Goal: Ask a question

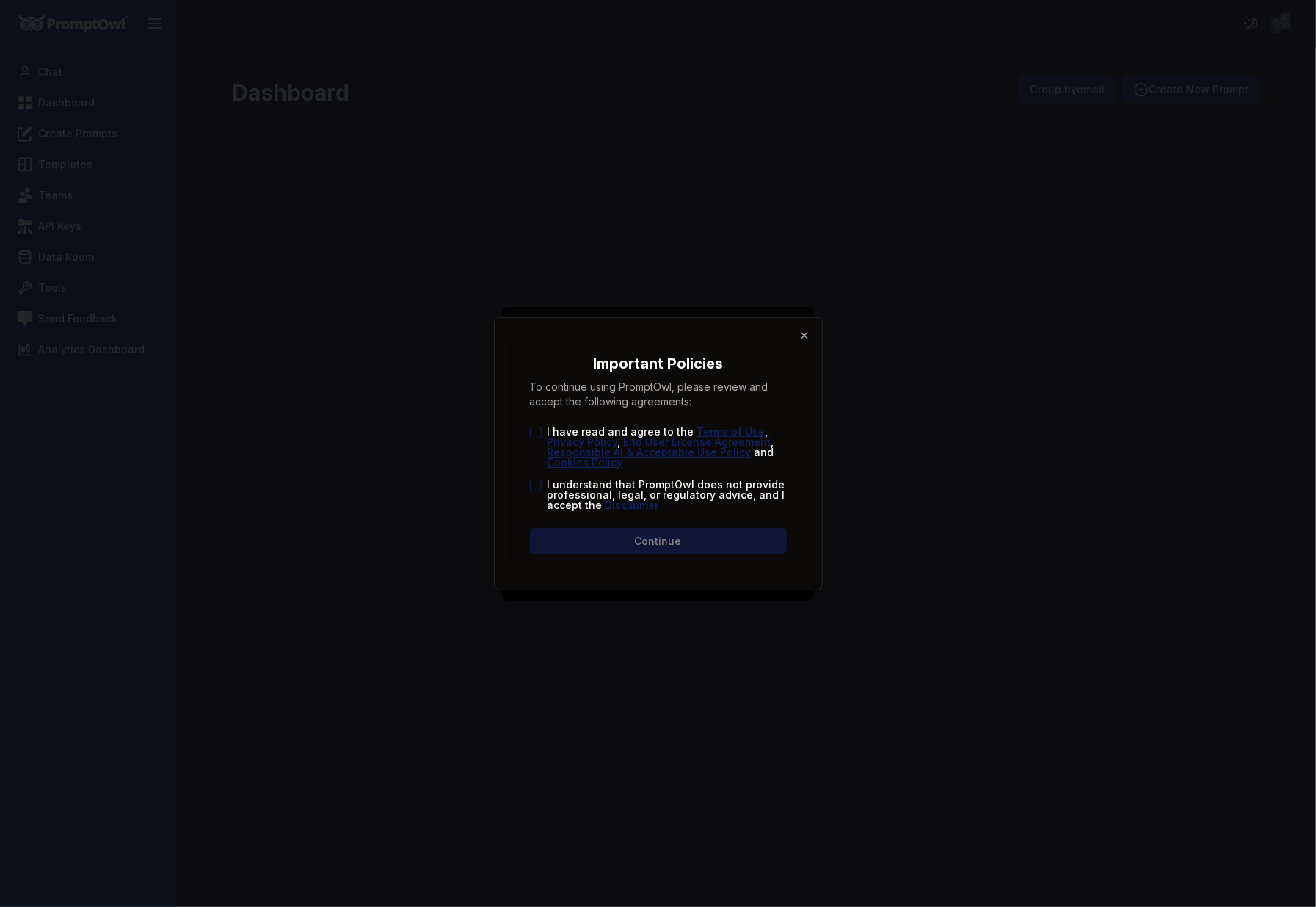
click at [535, 484] on button "I understand that PromptOwl does not provide professional, legal, or regulatory…" at bounding box center [536, 485] width 12 height 12
click at [541, 433] on div "I have read and agree to the Terms of Use , Privacy Policy , End User License A…" at bounding box center [658, 447] width 257 height 41
click at [537, 434] on button "I have read and agree to the Terms of Use , Privacy Policy , End User License A…" at bounding box center [536, 432] width 12 height 12
click at [581, 532] on button "Continue" at bounding box center [658, 541] width 257 height 27
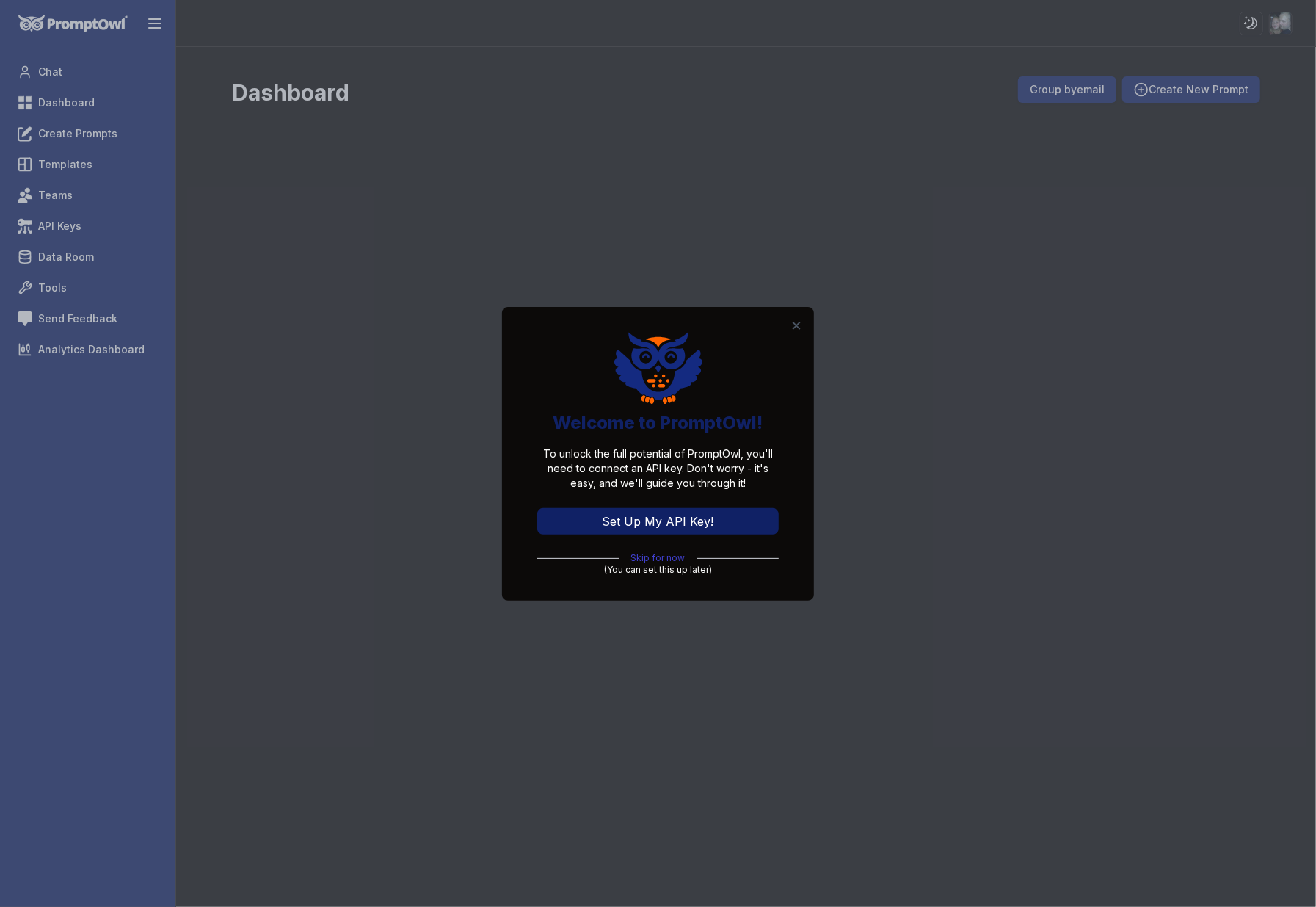
click at [660, 557] on link "Skip for now" at bounding box center [658, 558] width 54 height 12
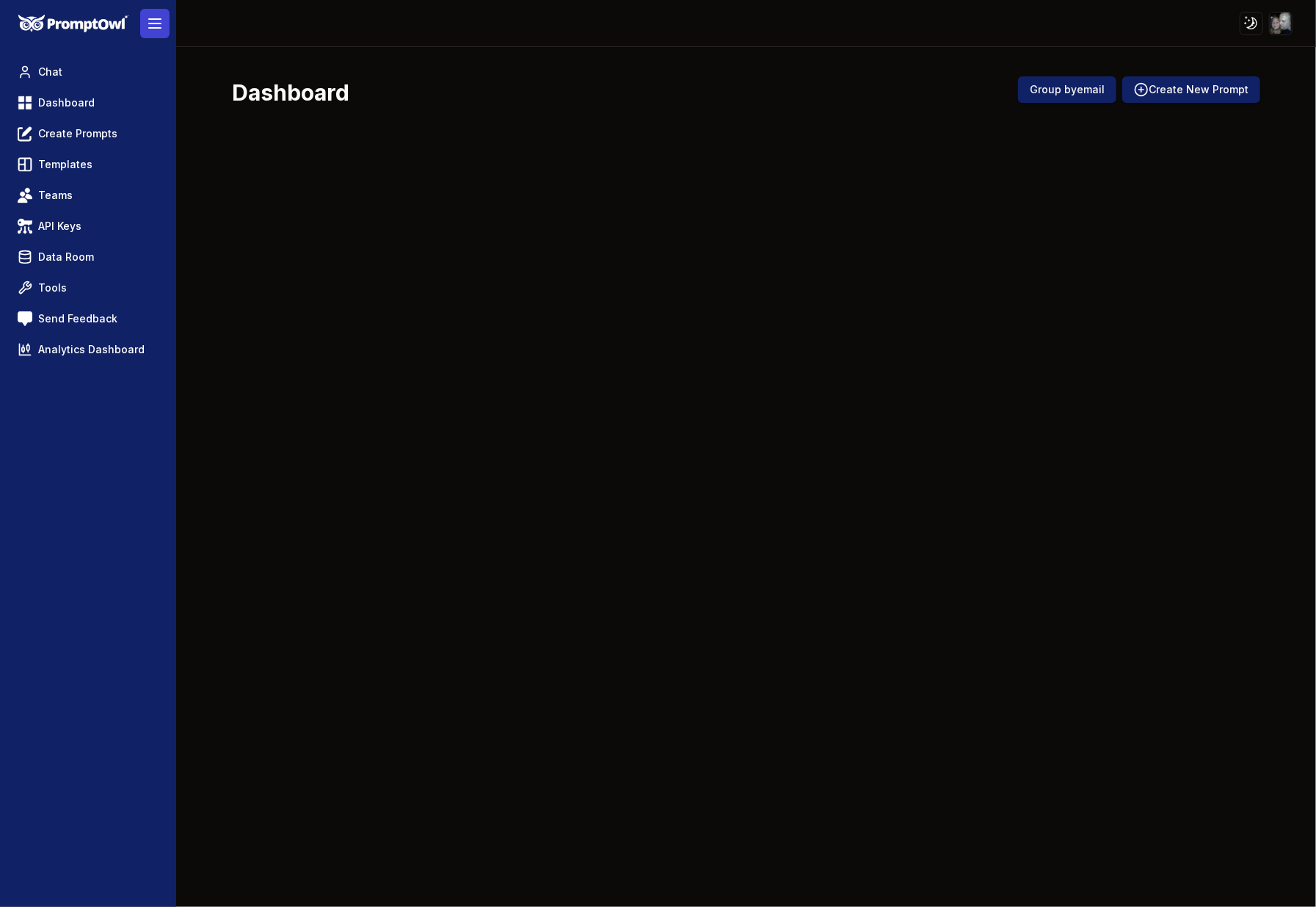
click at [155, 24] on line at bounding box center [155, 24] width 12 height 0
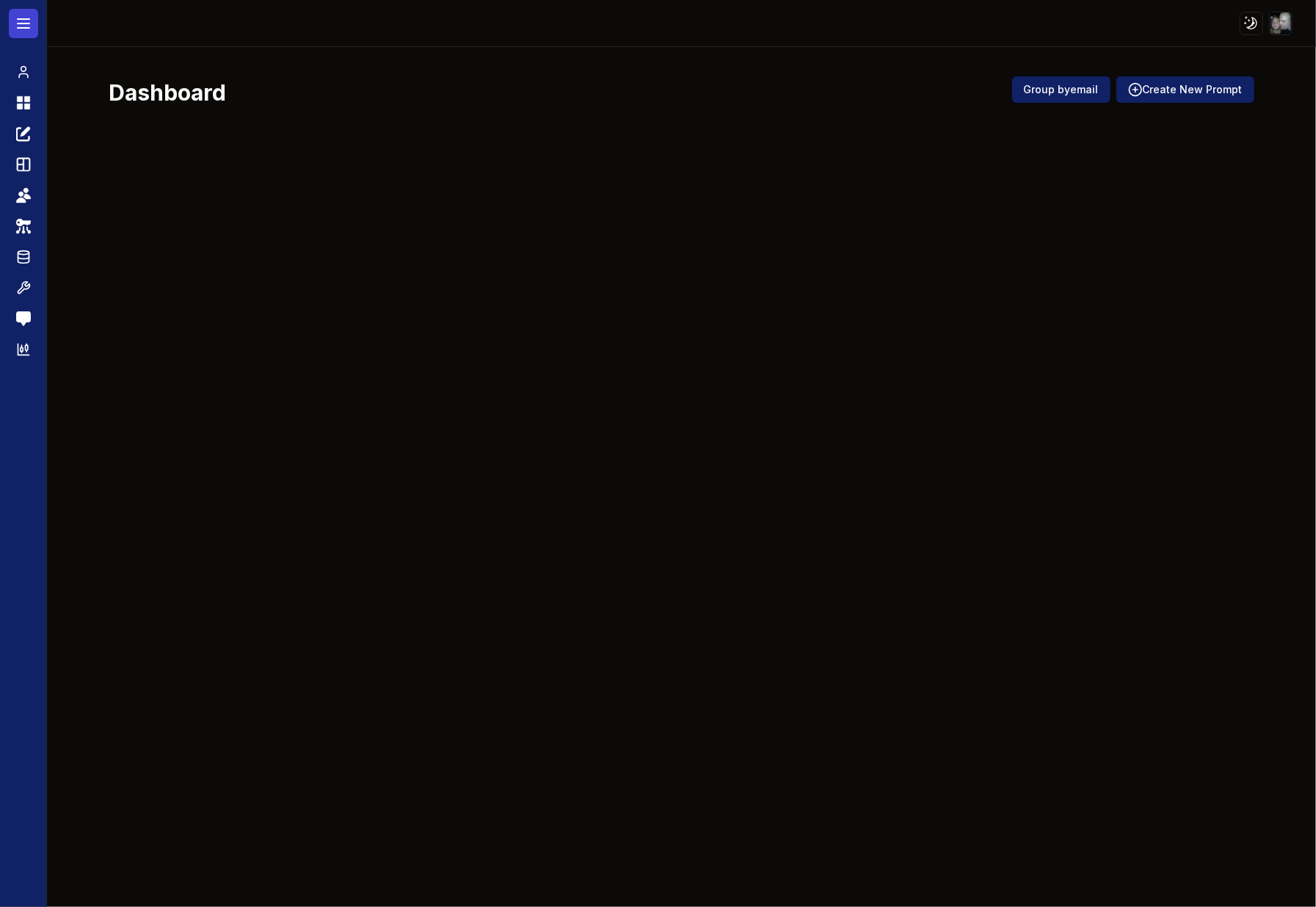
click at [31, 24] on button at bounding box center [23, 23] width 29 height 29
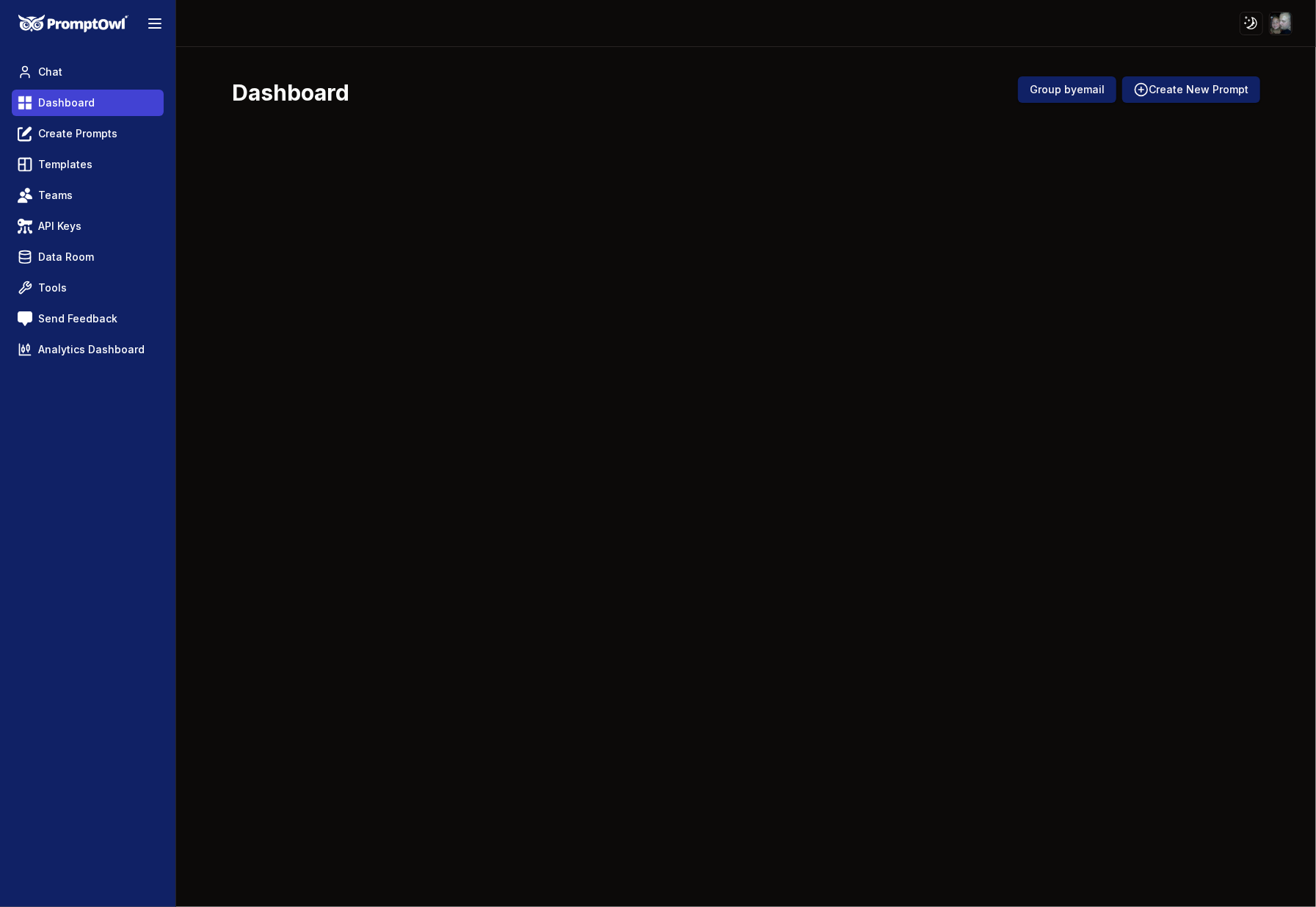
click at [62, 97] on span "Dashboard" at bounding box center [67, 103] width 57 height 15
click at [60, 73] on span "Chat" at bounding box center [50, 71] width 24 height 15
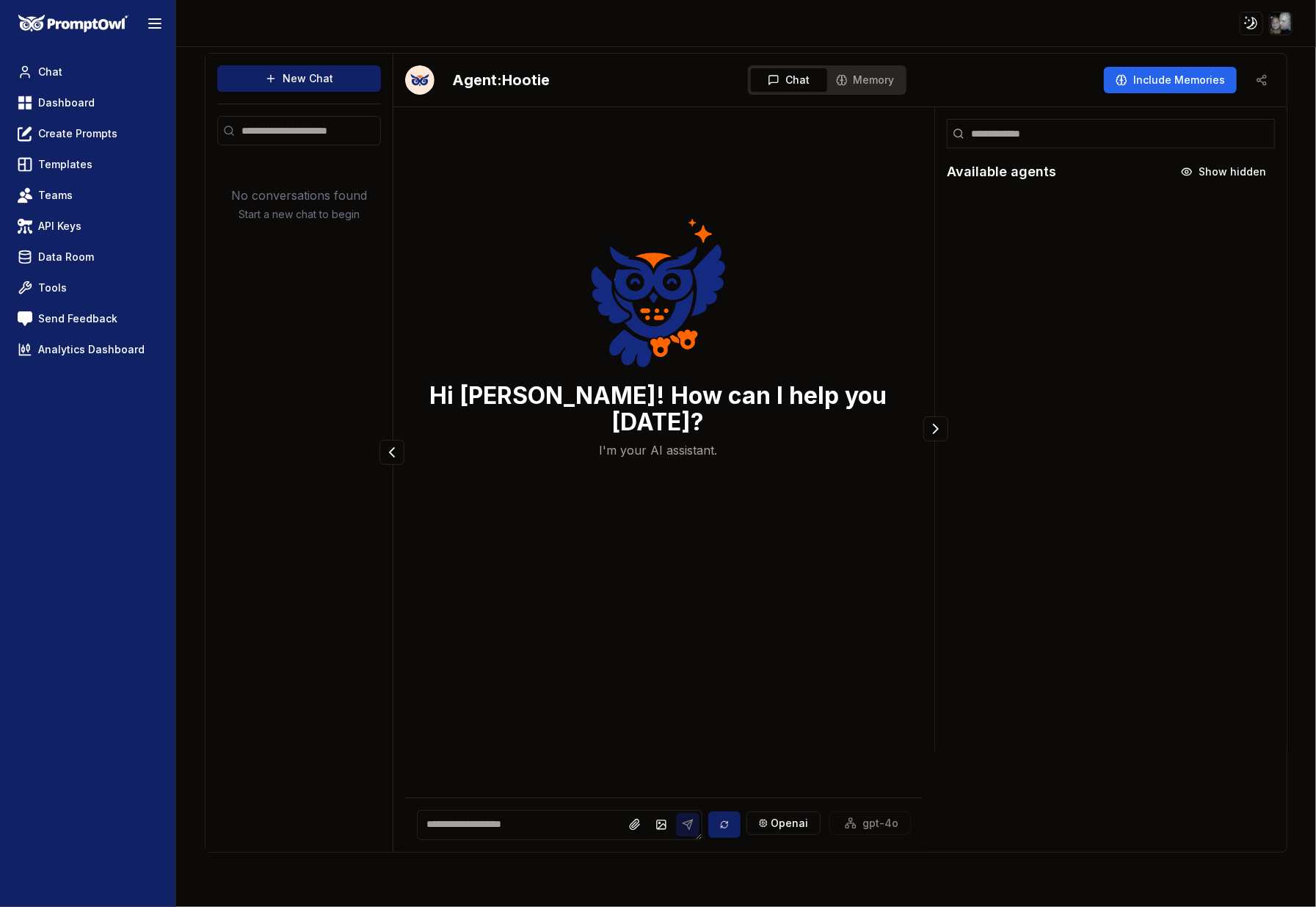
click at [528, 820] on textarea at bounding box center [560, 825] width 286 height 30
type textarea "**********"
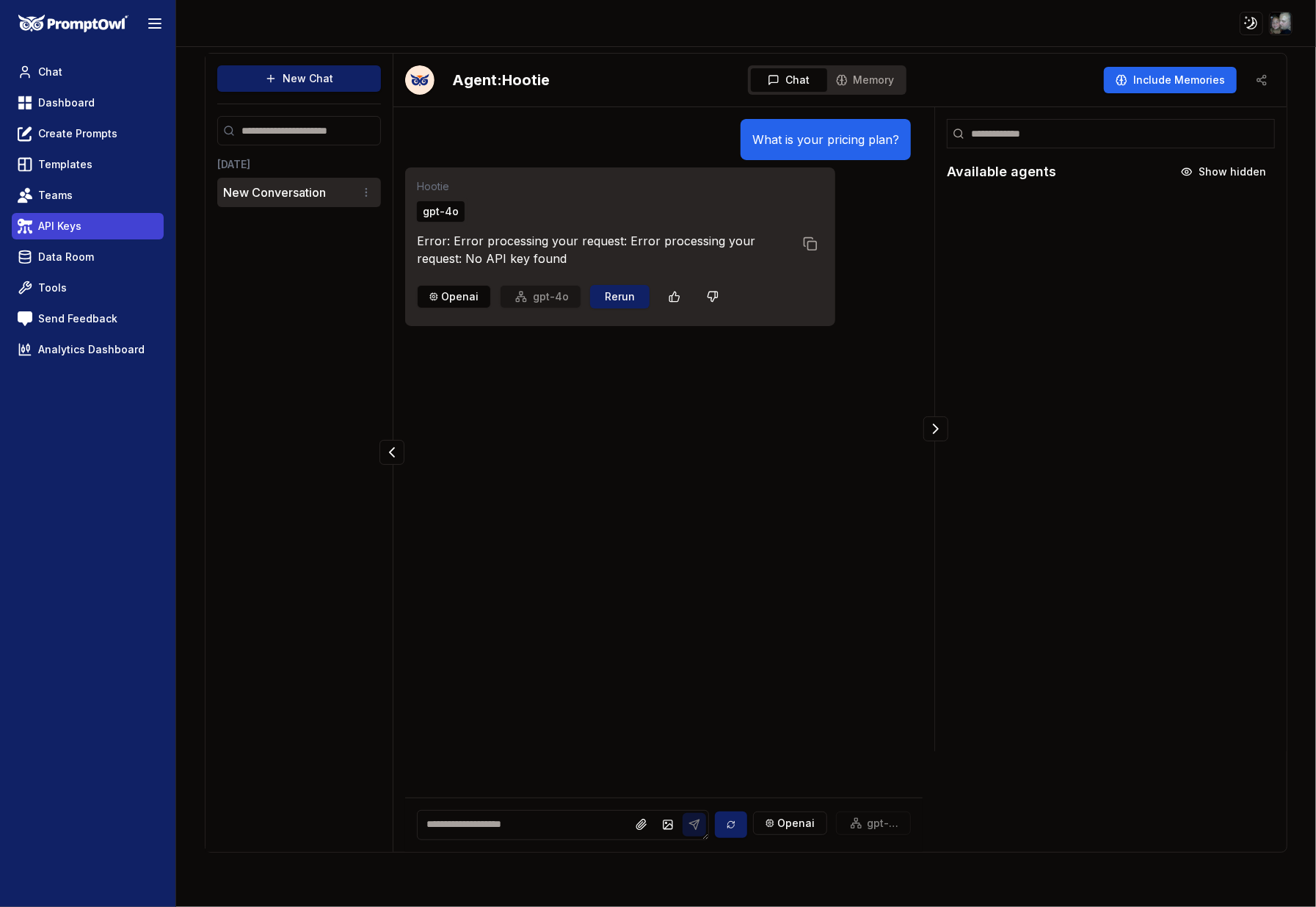
click at [47, 219] on span "API Keys" at bounding box center [60, 226] width 43 height 15
